Goal: Task Accomplishment & Management: Complete application form

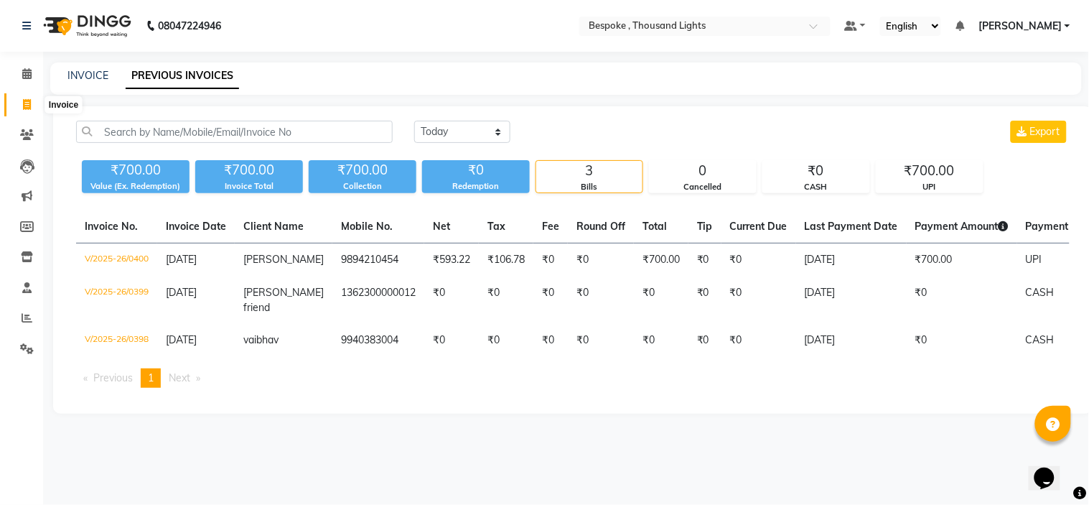
click at [25, 106] on icon at bounding box center [27, 104] width 8 height 11
select select "service"
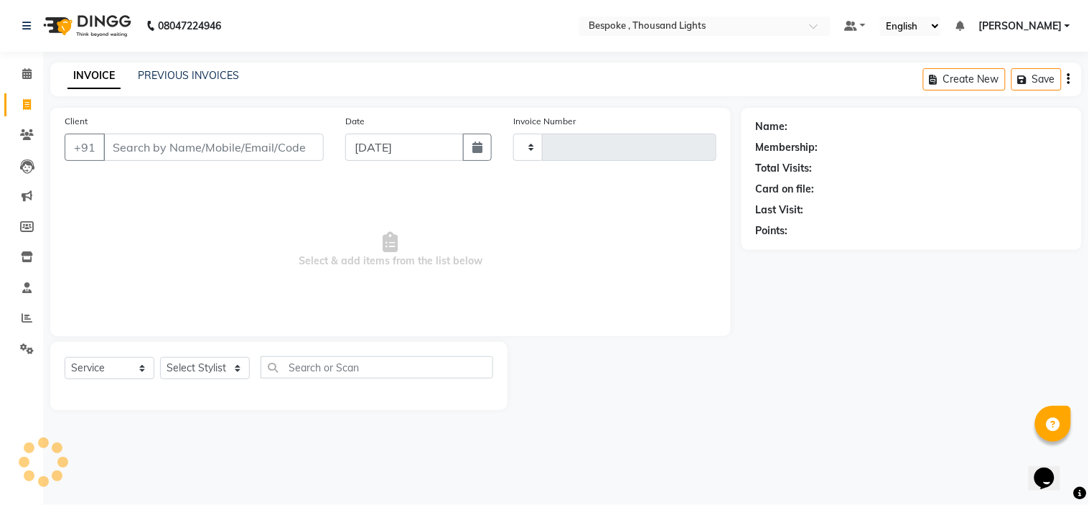
type input "0401"
select select "8177"
click at [198, 80] on link "PREVIOUS INVOICES" at bounding box center [188, 75] width 101 height 13
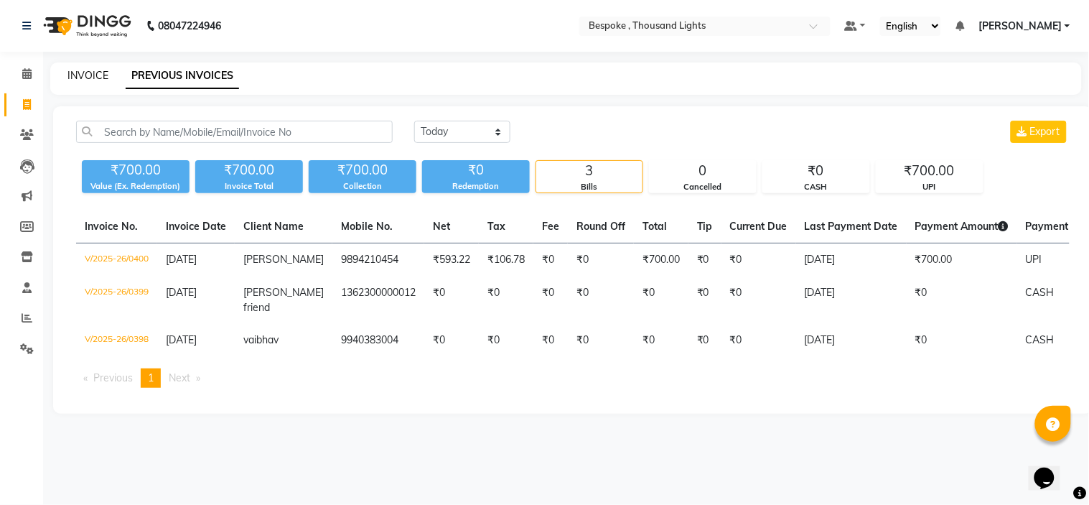
click at [81, 79] on link "INVOICE" at bounding box center [87, 75] width 41 height 13
select select "service"
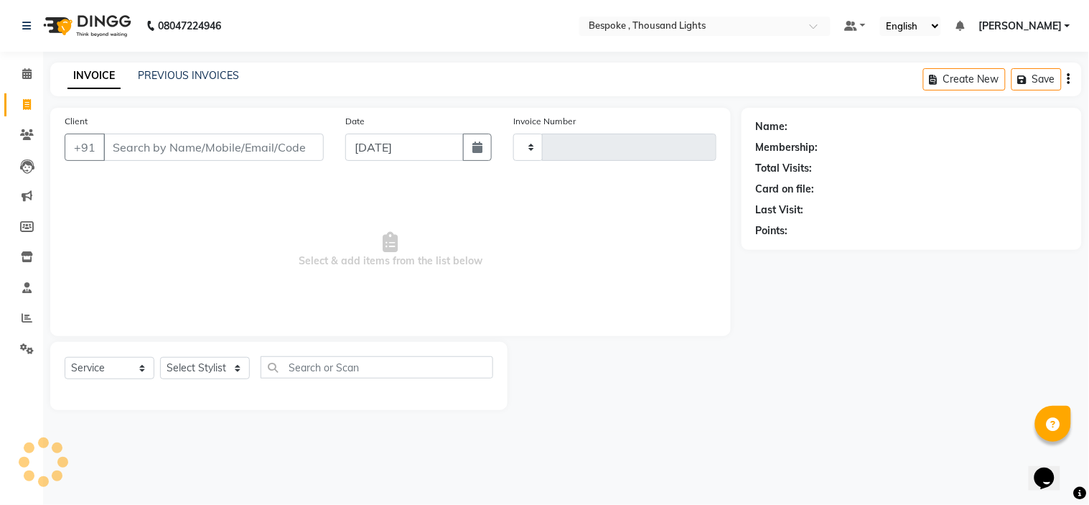
type input "0401"
select select "8177"
type input ","
click at [202, 370] on select "Select Stylist [PERSON_NAME] [PERSON_NAME] [PERSON_NAME] [PERSON_NAME]" at bounding box center [205, 368] width 90 height 22
select select "77678"
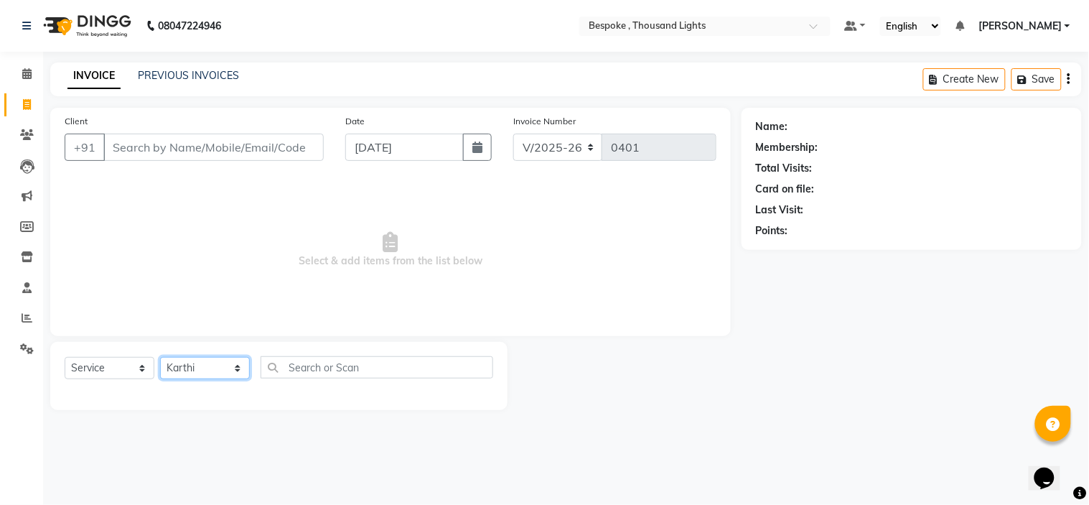
click at [160, 358] on select "Select Stylist [PERSON_NAME] [PERSON_NAME] [PERSON_NAME] [PERSON_NAME]" at bounding box center [205, 368] width 90 height 22
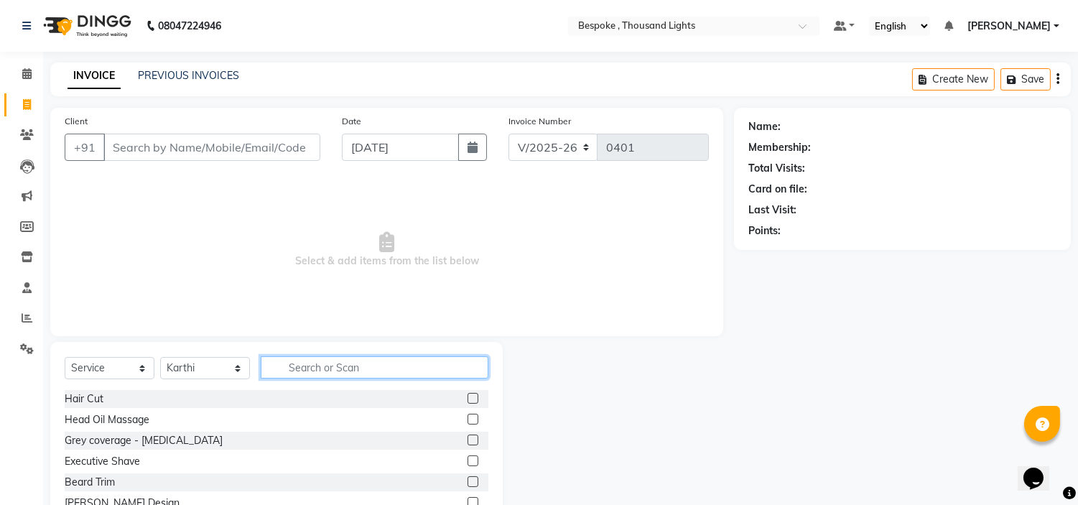
click at [314, 361] on input "text" at bounding box center [375, 367] width 228 height 22
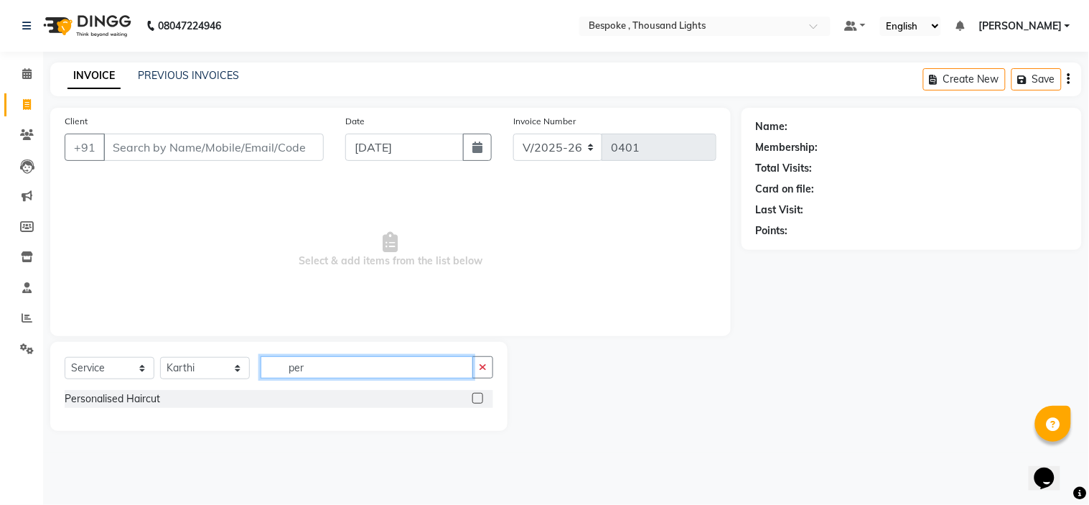
type input "per"
click at [472, 396] on label at bounding box center [477, 398] width 11 height 11
click at [472, 396] on input "checkbox" at bounding box center [476, 398] width 9 height 9
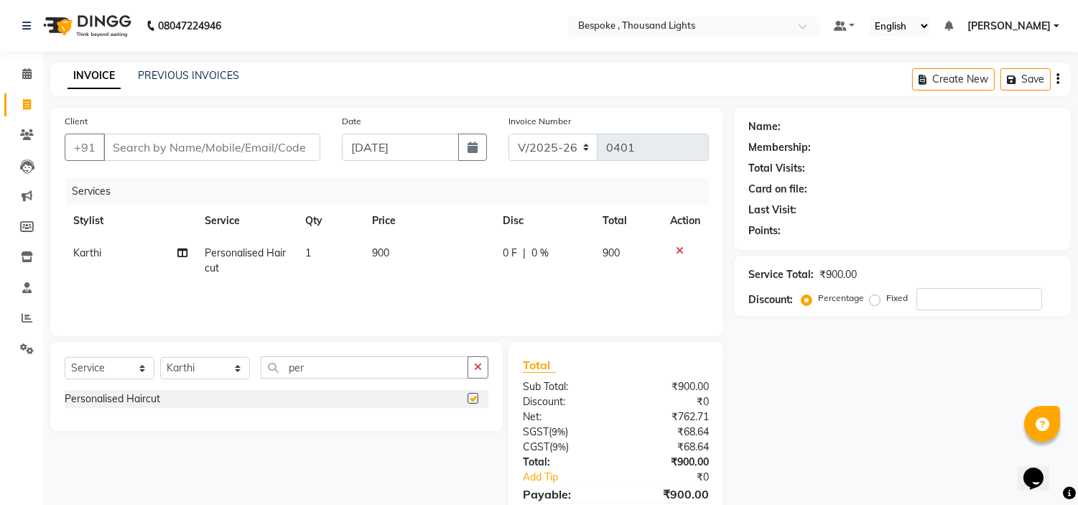
checkbox input "false"
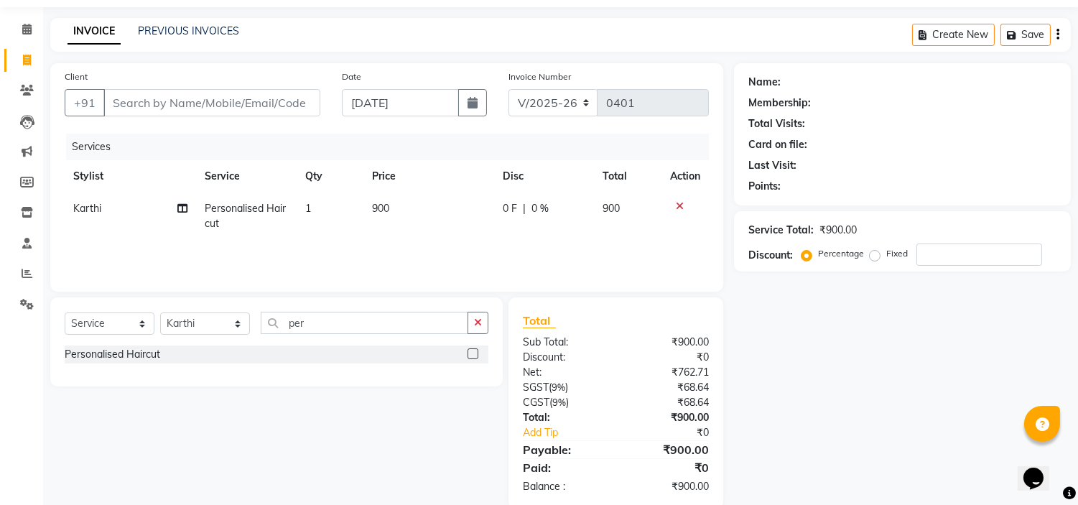
scroll to position [45, 0]
click at [167, 103] on input "Client" at bounding box center [211, 101] width 217 height 27
type input "9"
type input "0"
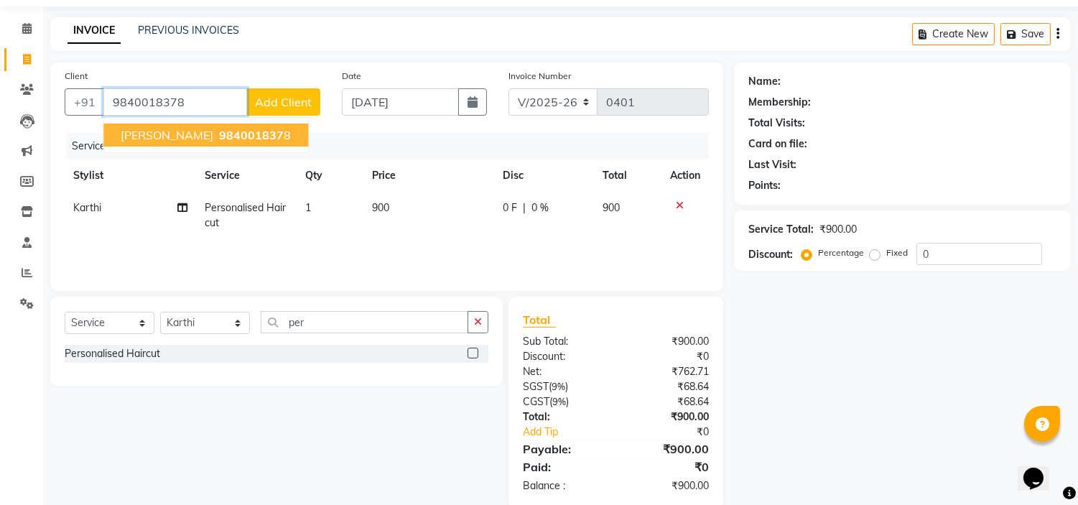
type input "9840018378"
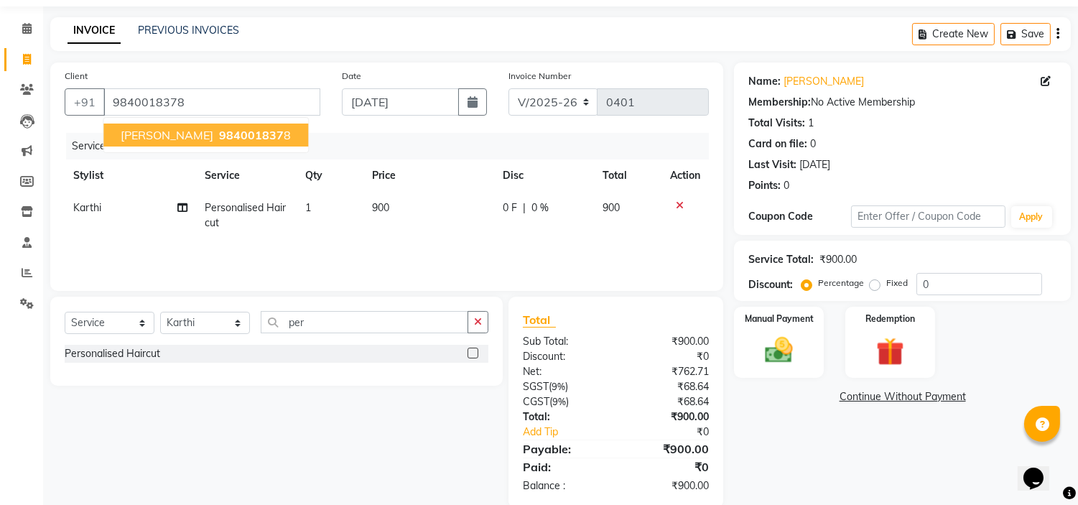
click at [219, 134] on span "984001837" at bounding box center [251, 135] width 65 height 14
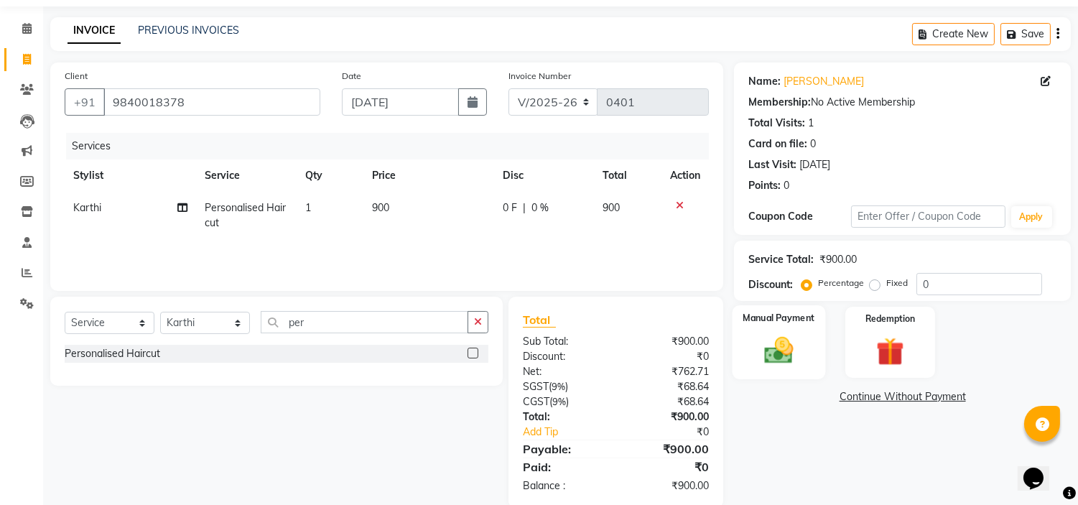
click at [783, 360] on img at bounding box center [778, 351] width 47 height 34
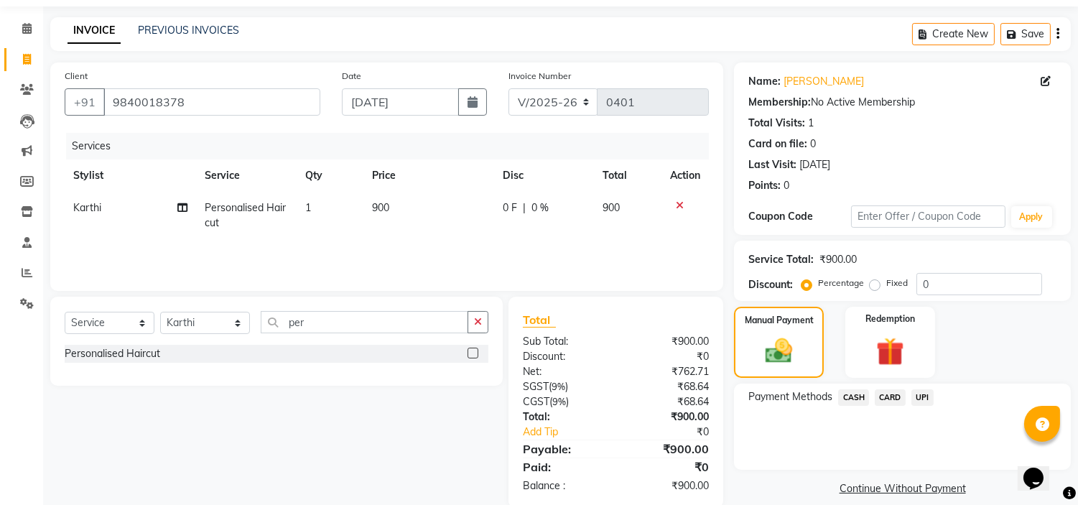
click at [892, 396] on span "CARD" at bounding box center [889, 397] width 31 height 17
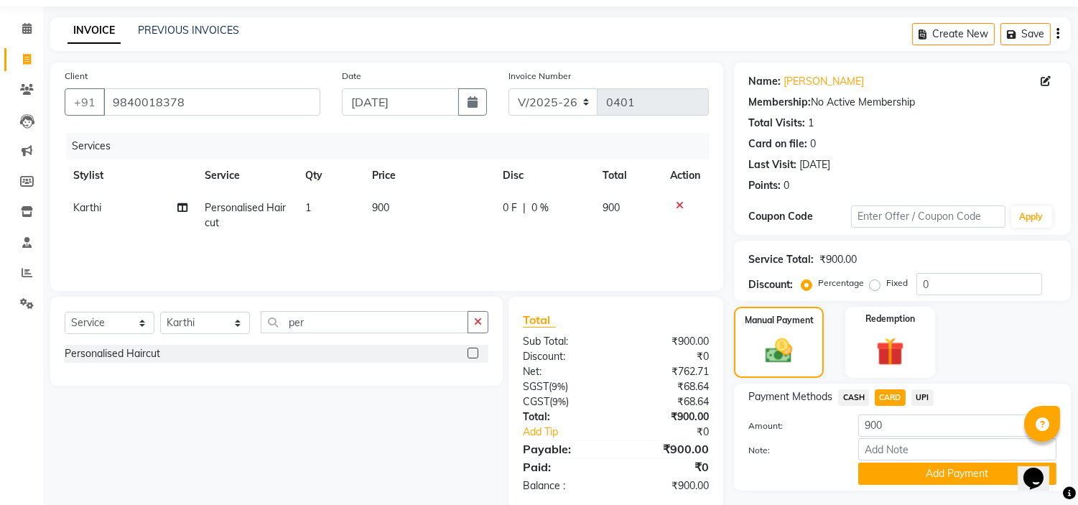
scroll to position [81, 0]
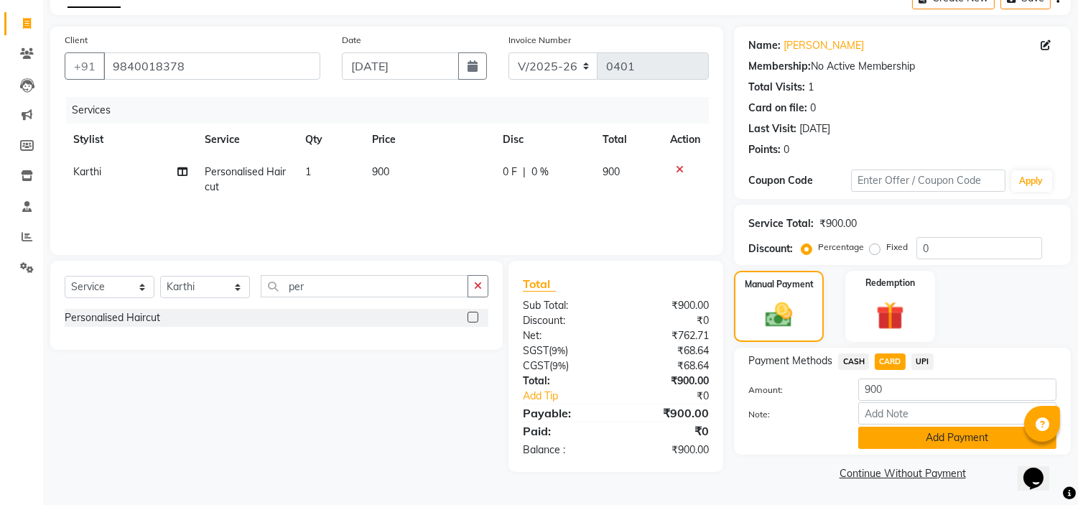
click at [930, 438] on button "Add Payment" at bounding box center [957, 437] width 198 height 22
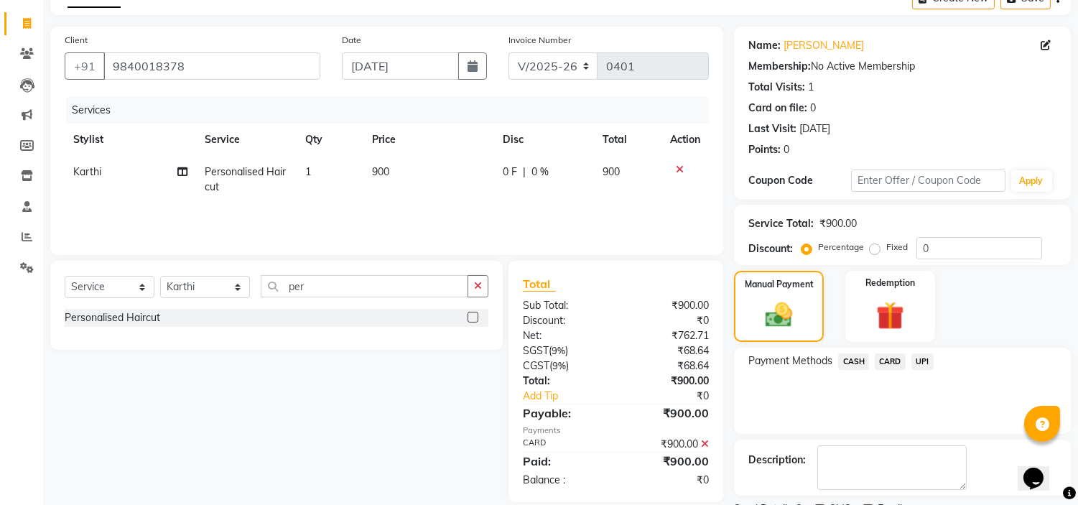
scroll to position [141, 0]
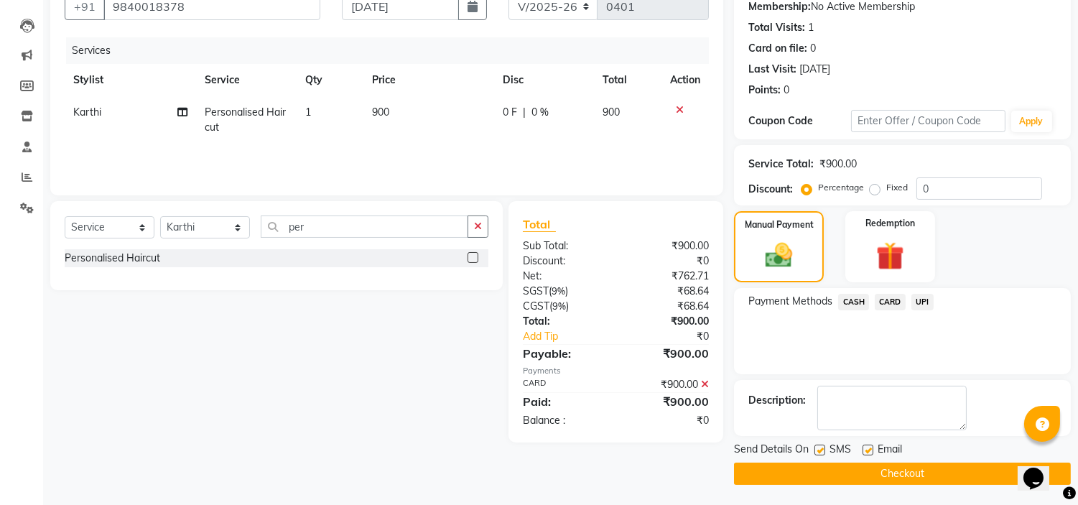
click at [867, 475] on button "Checkout" at bounding box center [902, 473] width 337 height 22
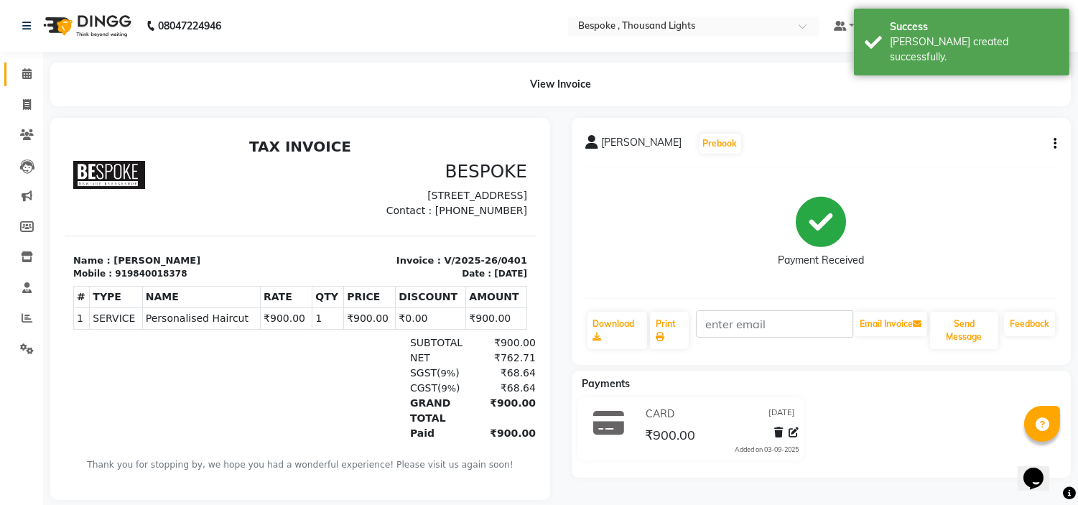
click at [19, 77] on span at bounding box center [26, 74] width 25 height 17
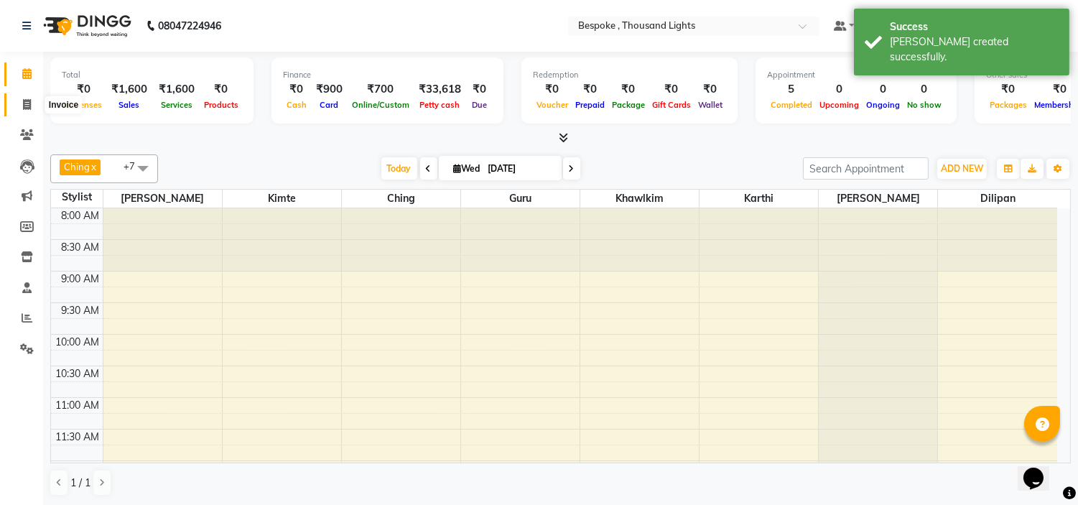
click at [29, 105] on icon at bounding box center [27, 104] width 8 height 11
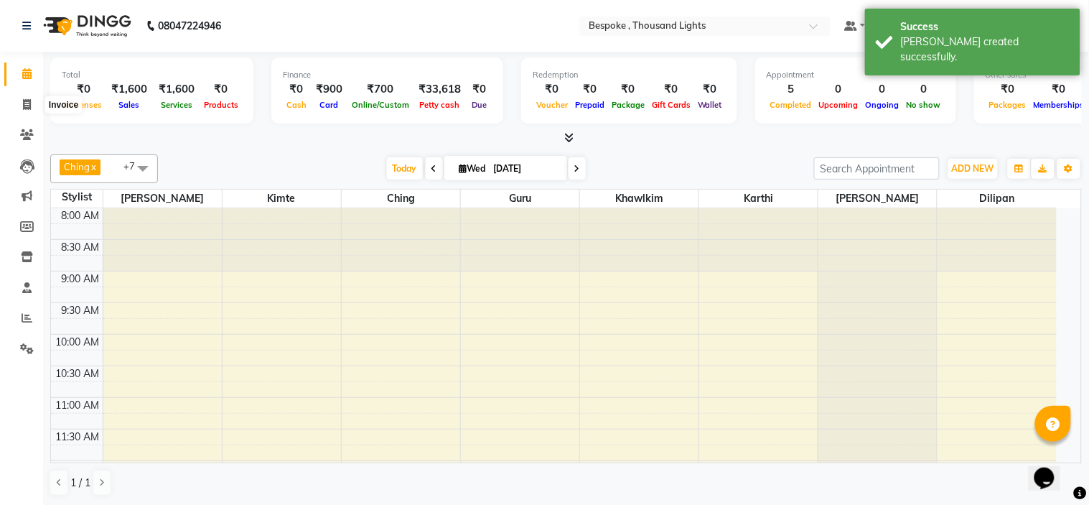
select select "8177"
select select "service"
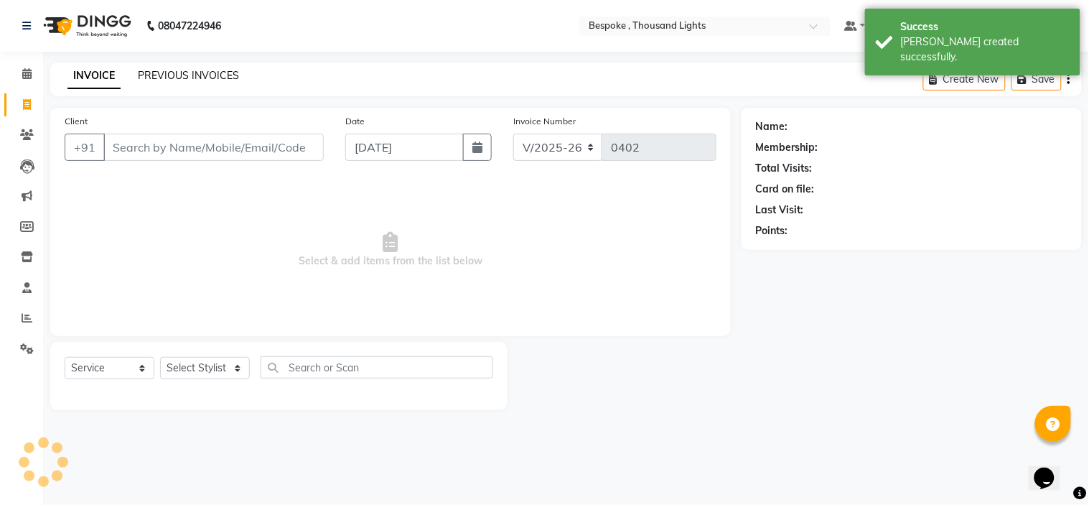
click at [216, 72] on link "PREVIOUS INVOICES" at bounding box center [188, 75] width 101 height 13
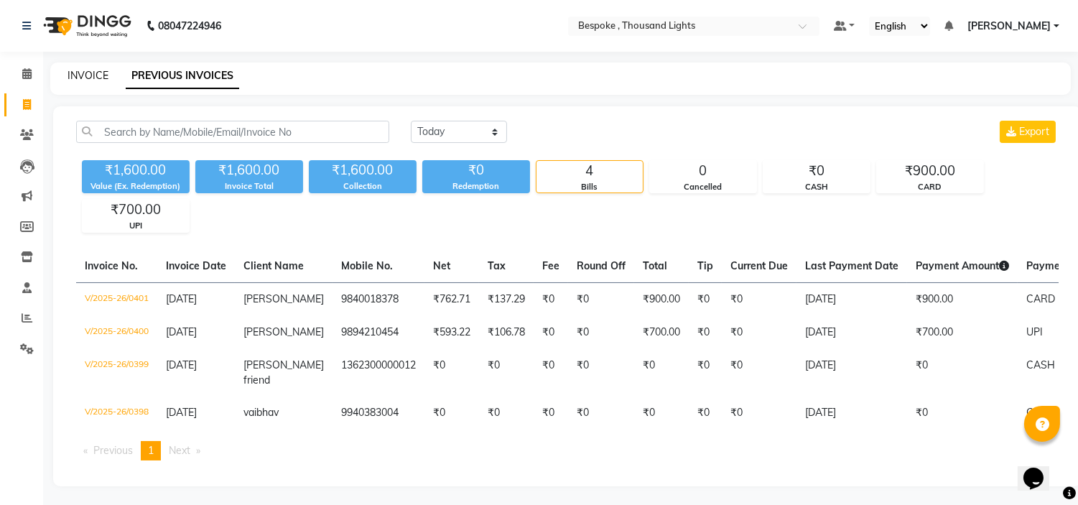
click at [78, 78] on link "INVOICE" at bounding box center [87, 75] width 41 height 13
select select "service"
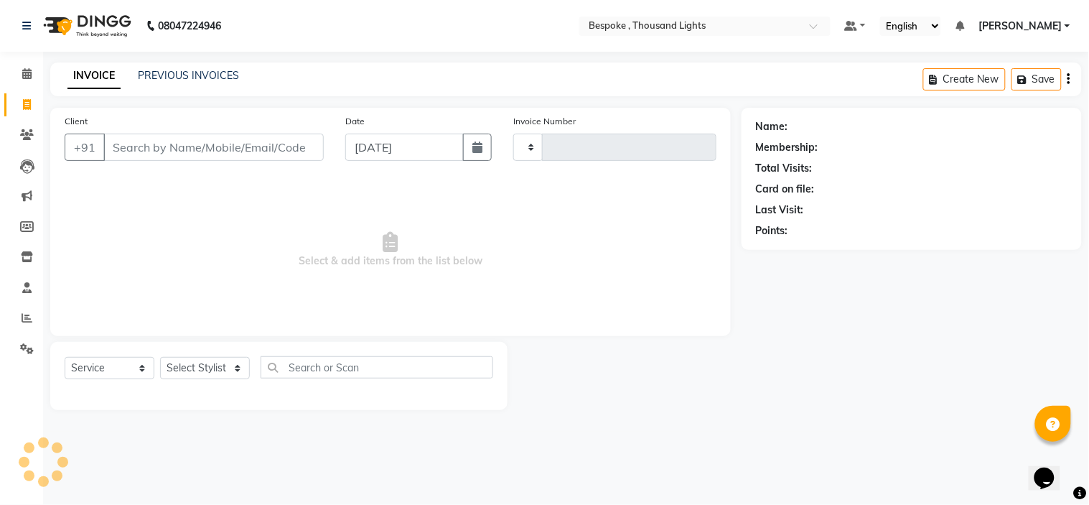
type input "0402"
select select "8177"
type input "/"
click at [136, 230] on span "Select & add items from the list below" at bounding box center [391, 250] width 652 height 144
click at [234, 360] on select "Select Stylist [PERSON_NAME] [PERSON_NAME] [PERSON_NAME] [PERSON_NAME]" at bounding box center [205, 368] width 90 height 22
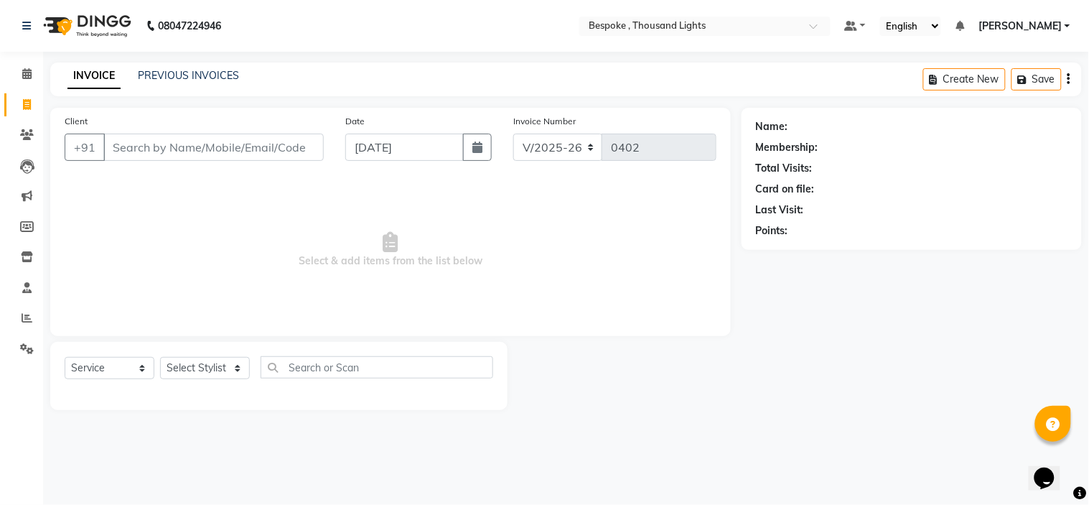
click at [312, 238] on span "Select & add items from the list below" at bounding box center [391, 250] width 652 height 144
click at [215, 221] on span "Select & add items from the list below" at bounding box center [391, 250] width 652 height 144
click at [155, 73] on link "PREVIOUS INVOICES" at bounding box center [188, 75] width 101 height 13
